Goal: Task Accomplishment & Management: Use online tool/utility

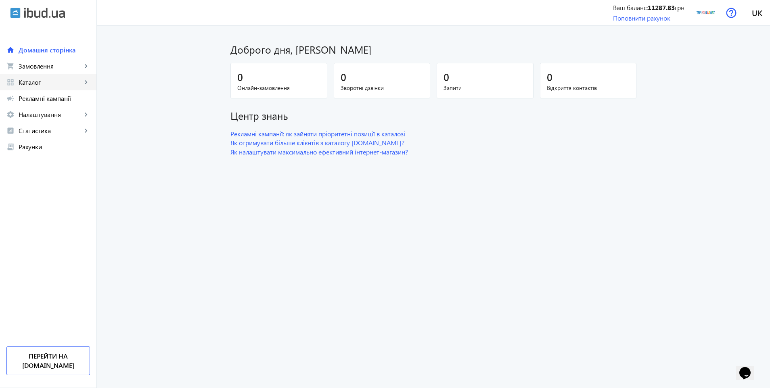
click at [34, 86] on link "grid_view Каталог keyboard_arrow_right" at bounding box center [48, 82] width 96 height 16
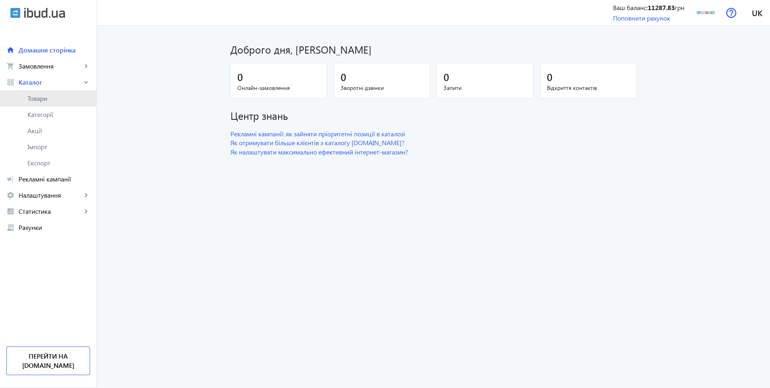
click at [35, 92] on link "Товари" at bounding box center [48, 98] width 96 height 16
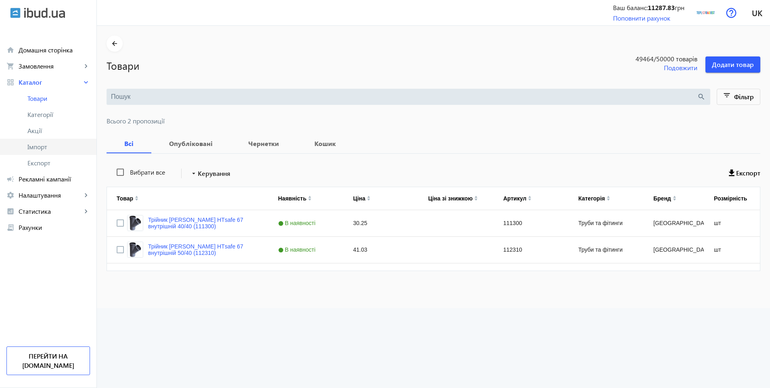
click at [40, 144] on span "Імпорт" at bounding box center [58, 147] width 63 height 8
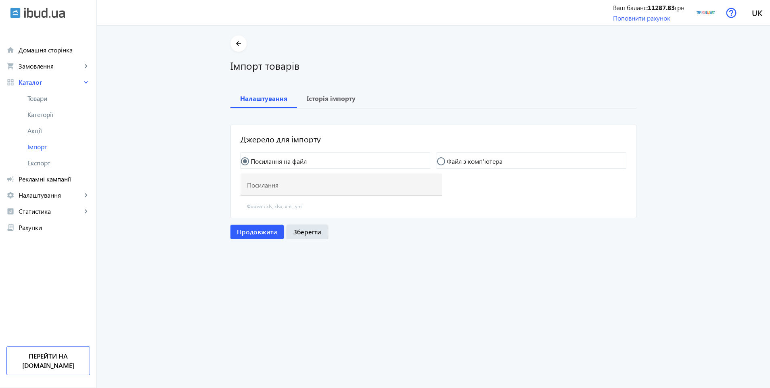
type input "[URL][DOMAIN_NAME]"
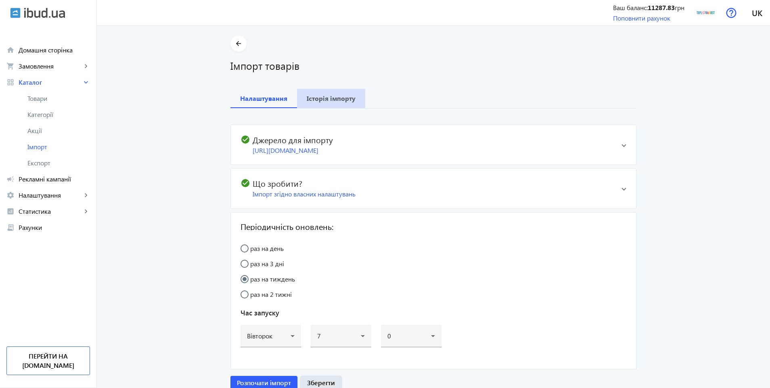
click at [322, 99] on b "Історія імпорту" at bounding box center [331, 98] width 49 height 6
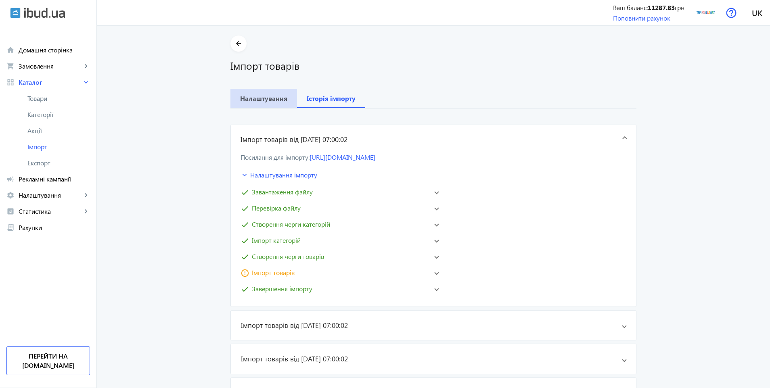
click at [270, 101] on b "Налаштування" at bounding box center [263, 98] width 47 height 6
